Goal: Task Accomplishment & Management: Manage account settings

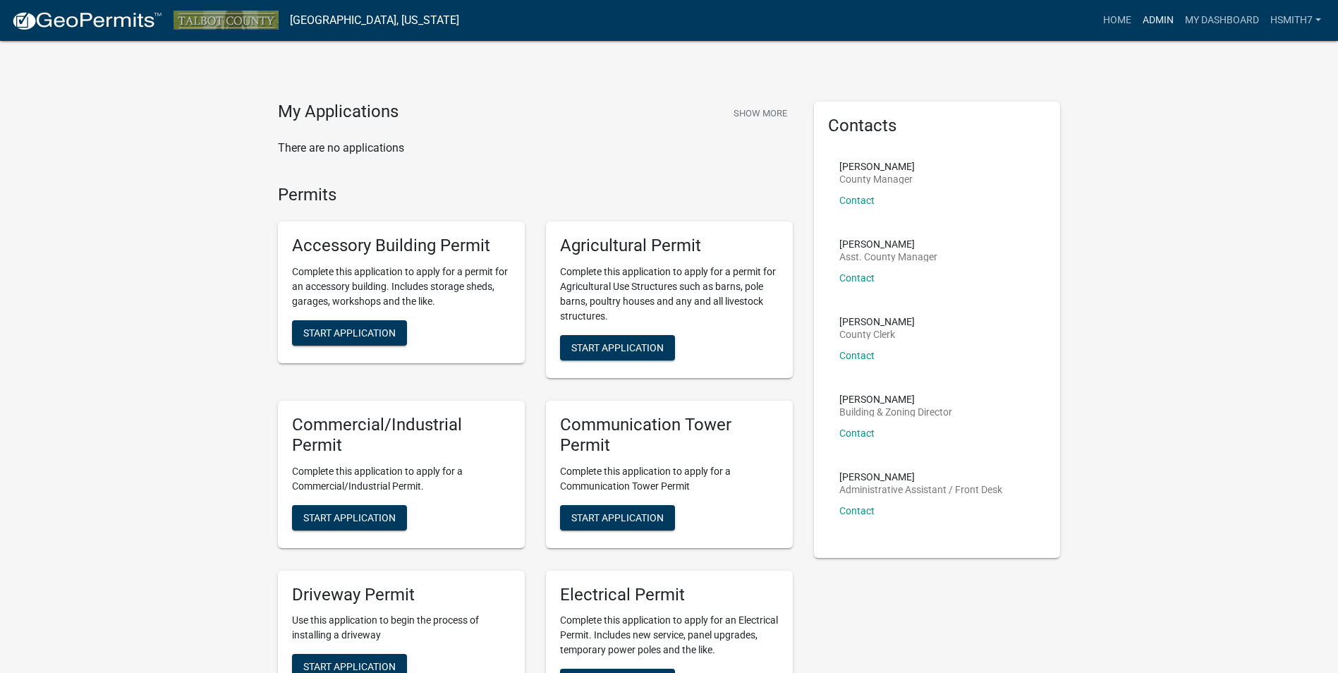
click at [1153, 13] on link "Admin" at bounding box center [1158, 20] width 42 height 27
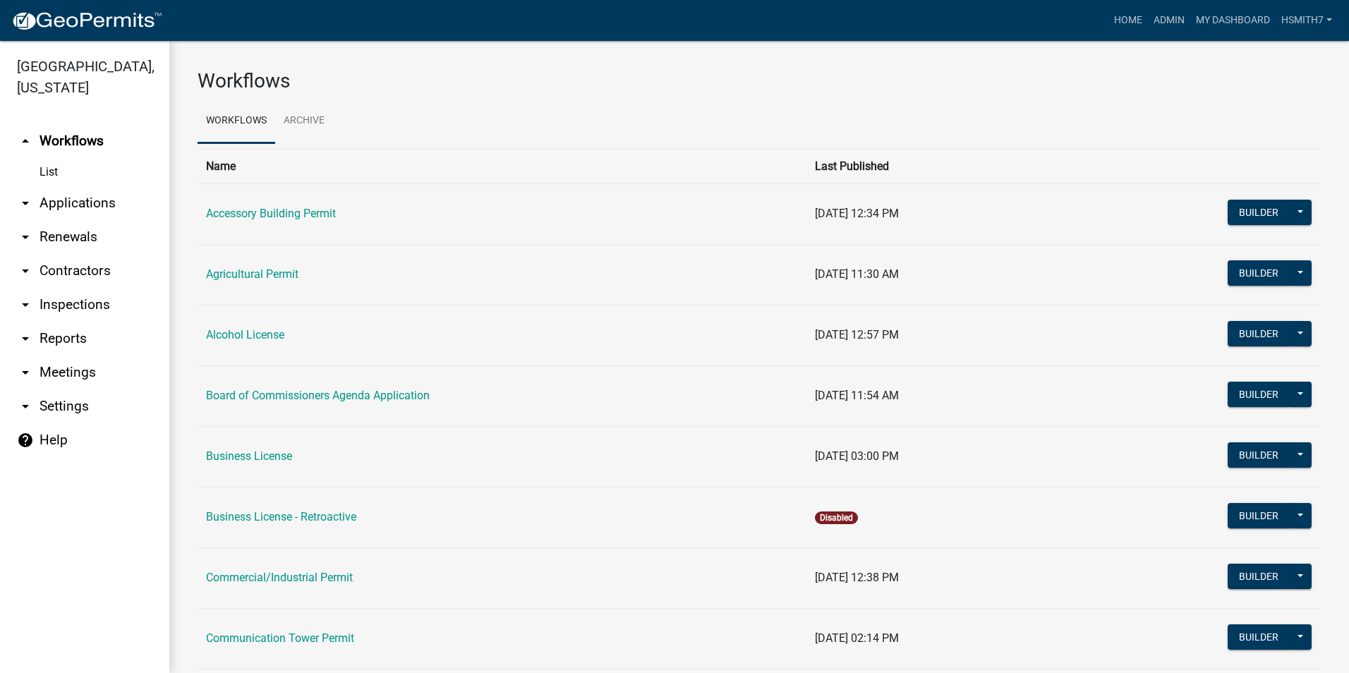
click at [61, 208] on link "arrow_drop_down Applications" at bounding box center [84, 203] width 169 height 34
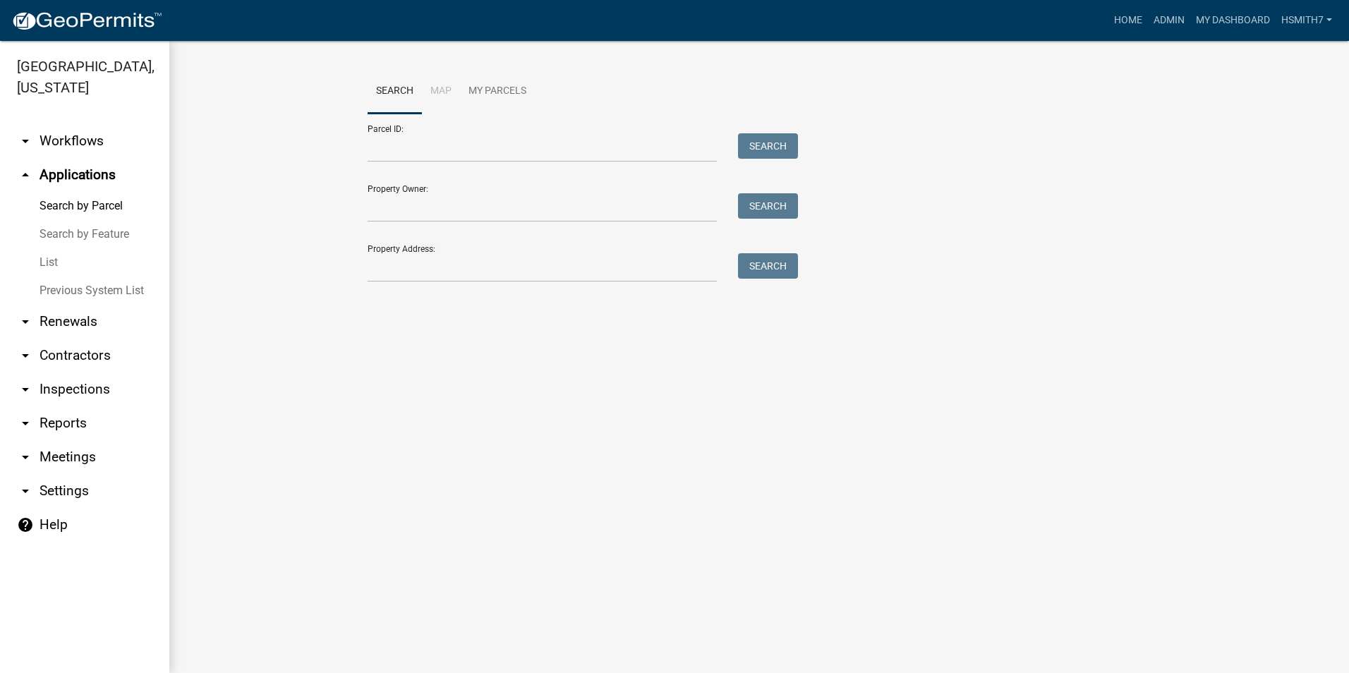
click at [46, 264] on link "List" at bounding box center [84, 262] width 169 height 28
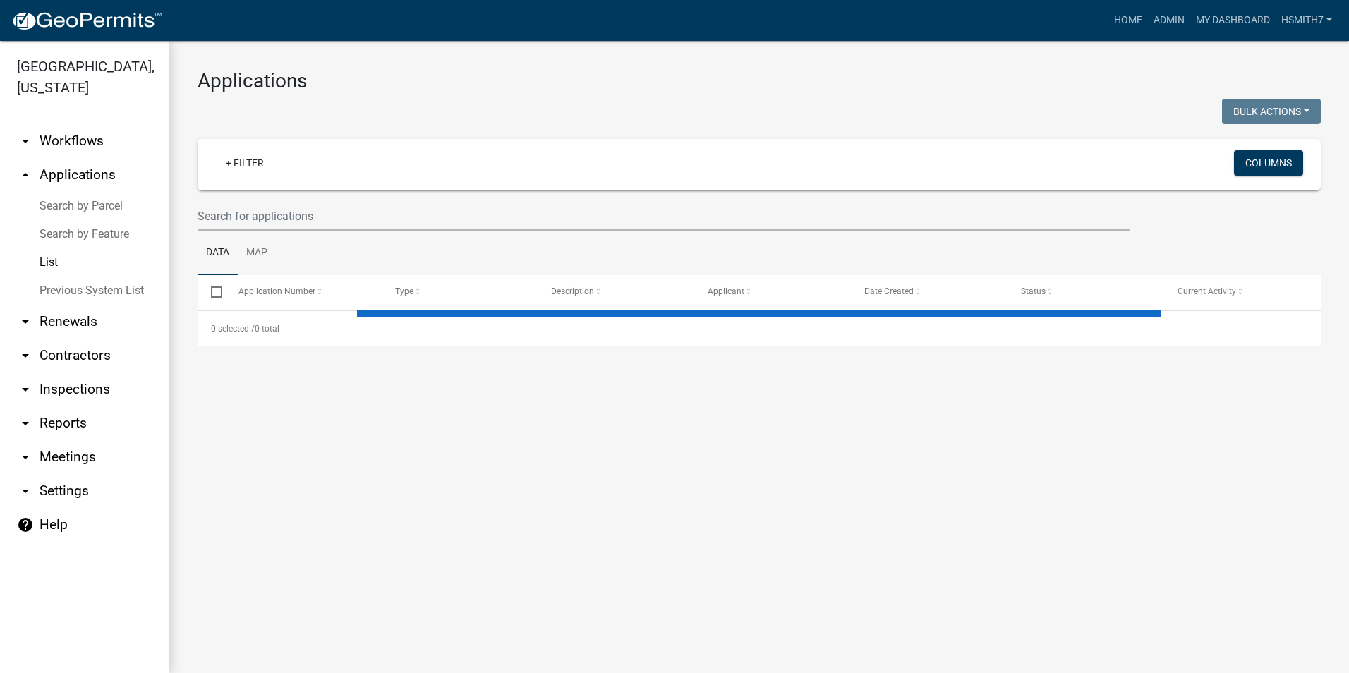
select select "3: 100"
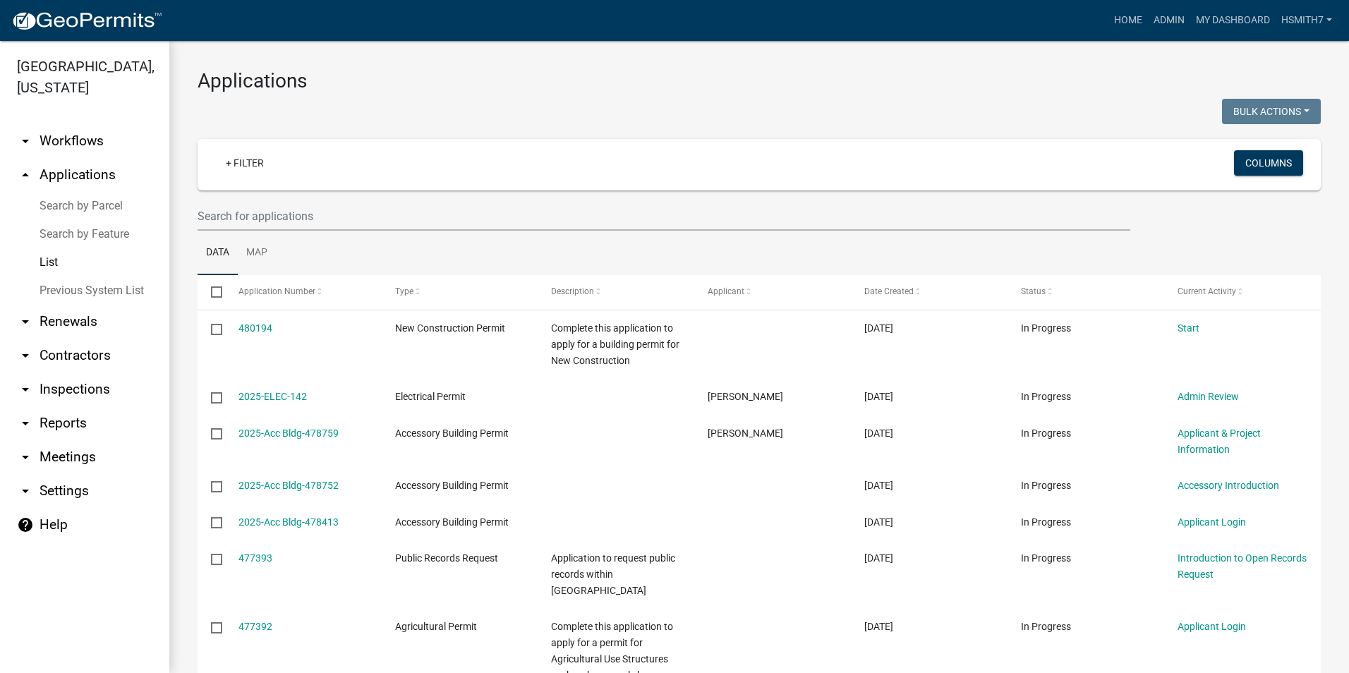
click at [878, 272] on ul "Data Map" at bounding box center [758, 253] width 1123 height 44
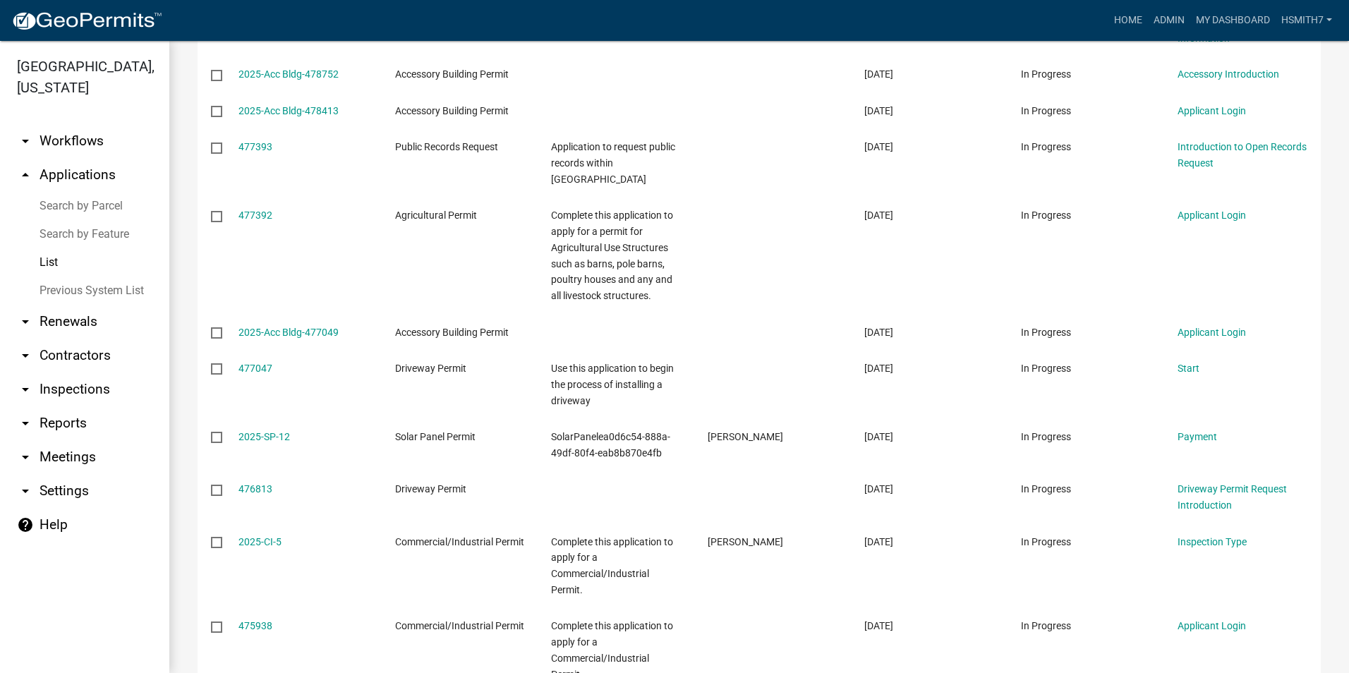
scroll to position [494, 0]
